Goal: Find specific fact: Find specific fact

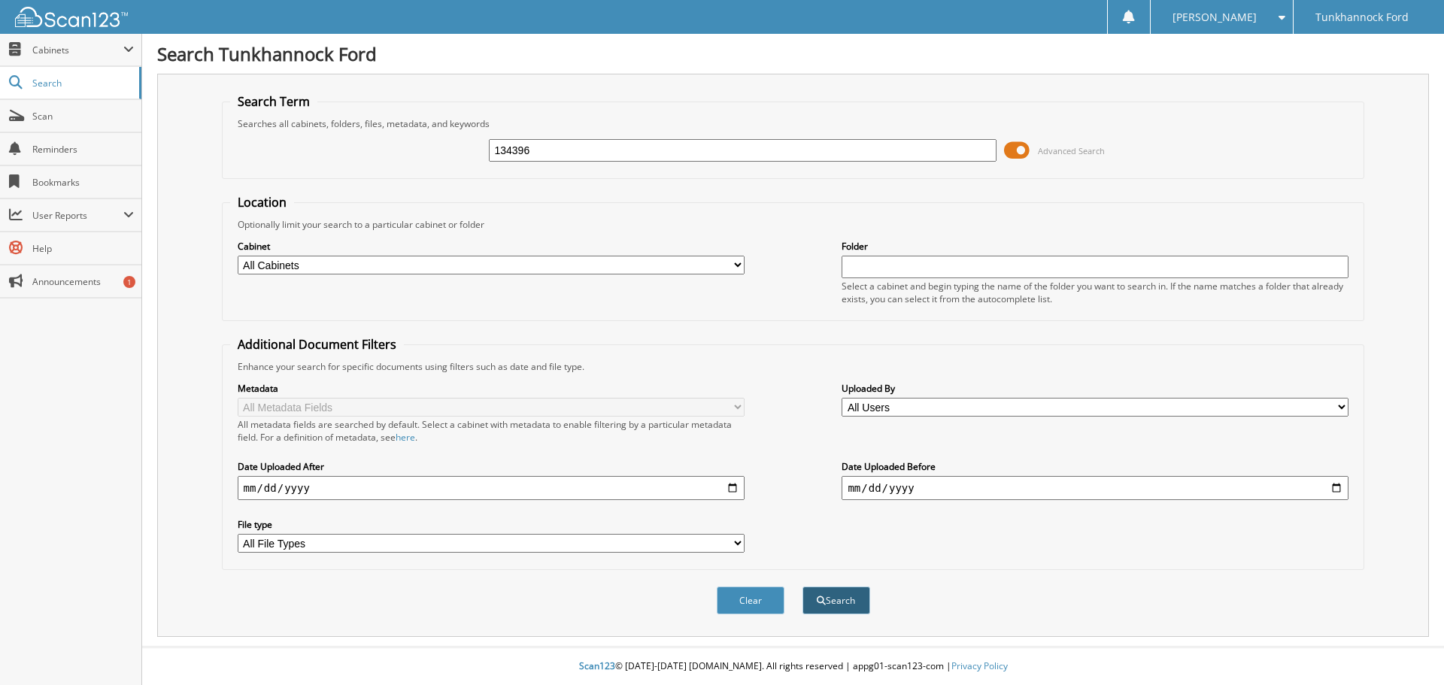
type input "134396"
click at [859, 600] on button "Search" at bounding box center [837, 601] width 68 height 28
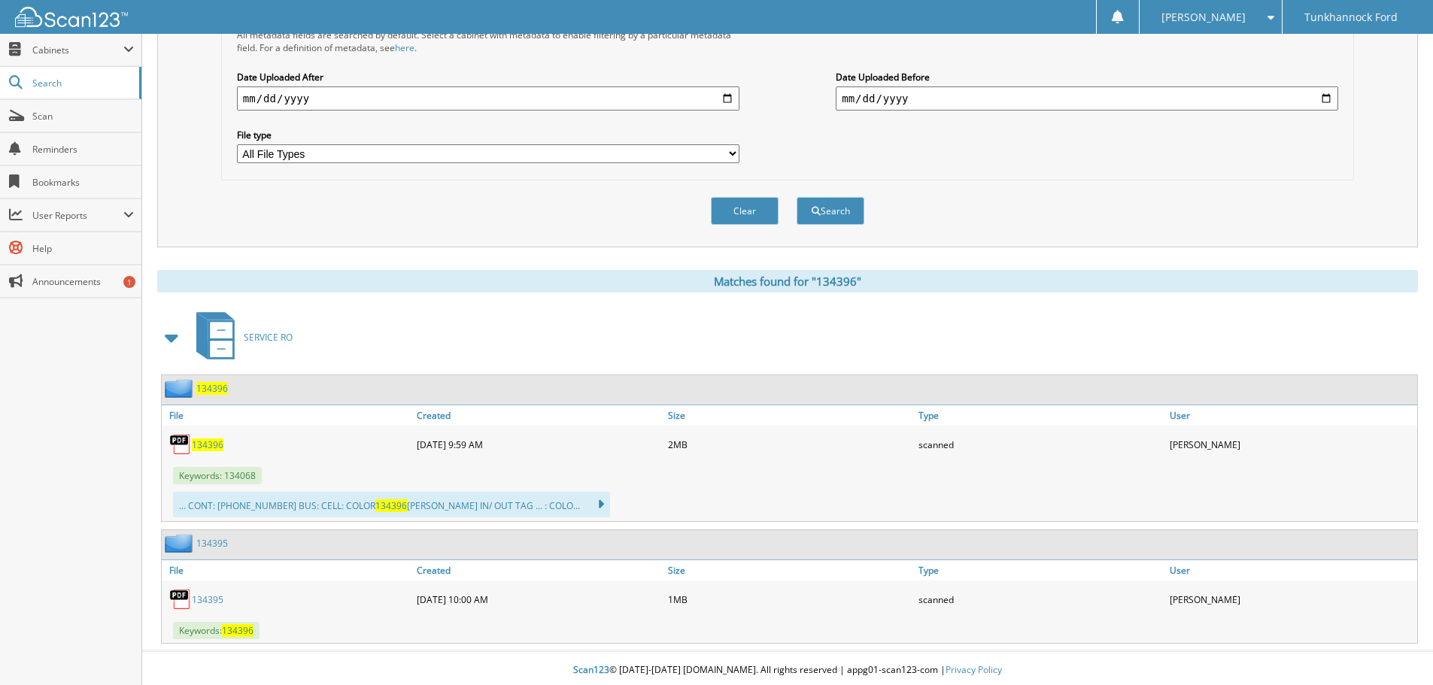
scroll to position [394, 0]
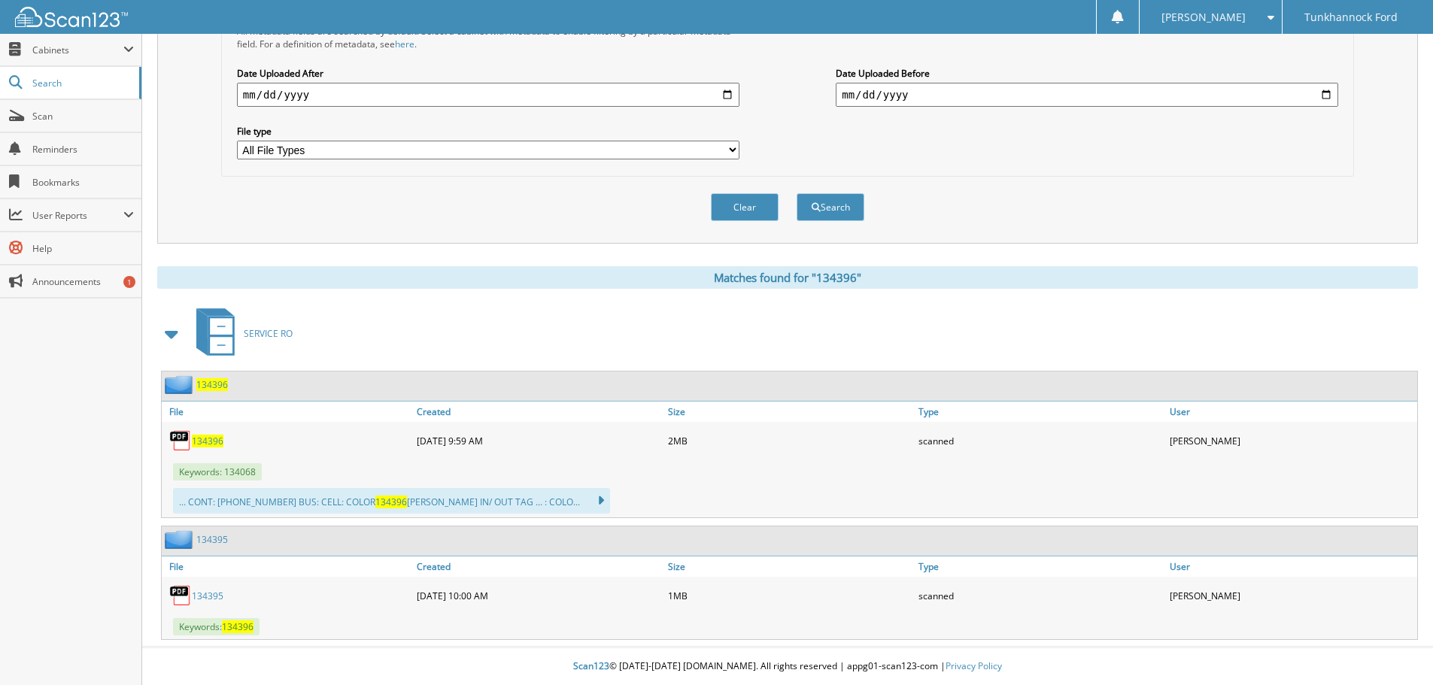
click at [226, 435] on div "134396" at bounding box center [287, 441] width 251 height 30
click at [208, 436] on span "134396" at bounding box center [208, 441] width 32 height 13
